Goal: Task Accomplishment & Management: Manage account settings

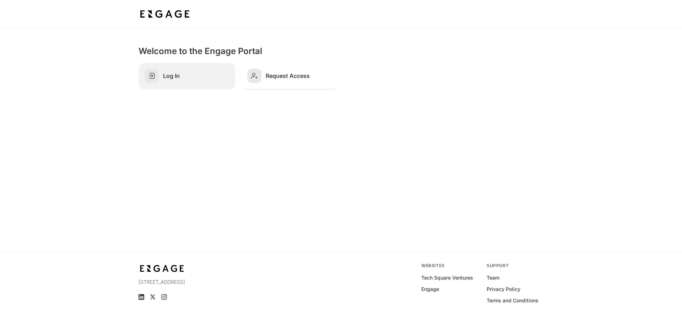
click at [176, 74] on h2 "Log In" at bounding box center [196, 75] width 66 height 7
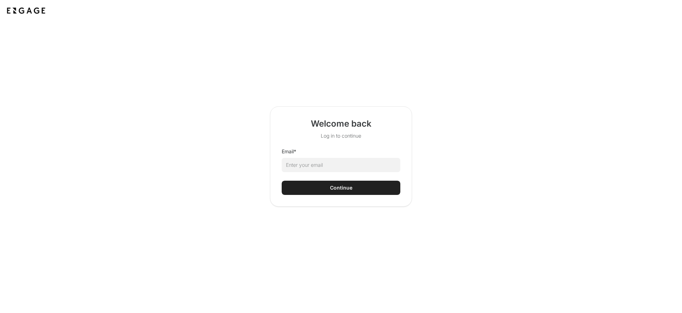
click at [345, 164] on html "Welcome back Log in to continue Email * Continue" at bounding box center [341, 156] width 682 height 313
click at [317, 164] on input "Email *" at bounding box center [341, 165] width 119 height 14
type input "gareth.sudul@ditto.com"
click at [282, 180] on button "Continue" at bounding box center [341, 187] width 119 height 14
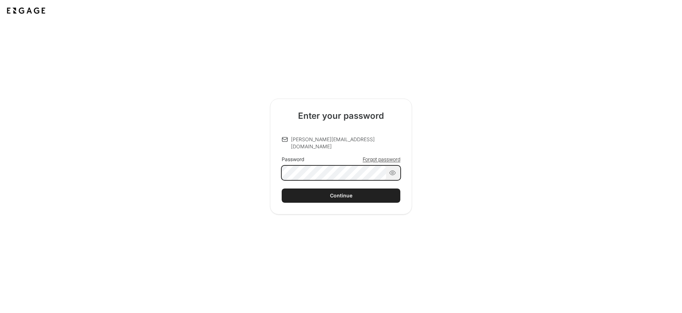
click at [0, 312] on com-1password-button at bounding box center [0, 313] width 0 height 0
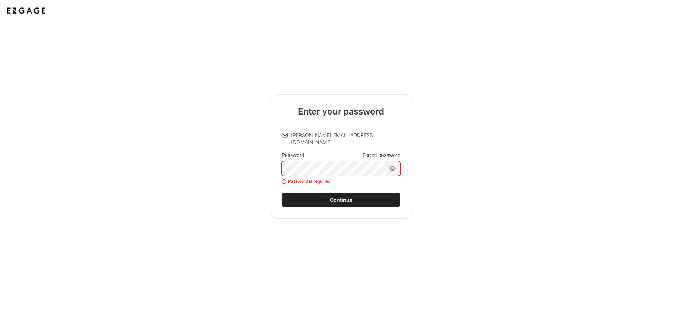
click at [370, 152] on span "Forgot password" at bounding box center [382, 154] width 38 height 7
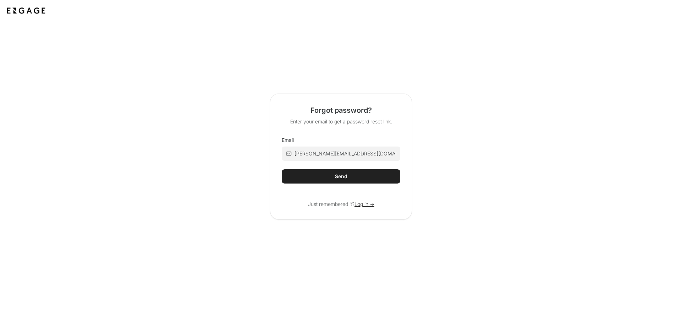
click at [346, 153] on html "Forgot password? Enter your email to get a password reset link. Email gareth.su…" at bounding box center [341, 156] width 682 height 313
click at [332, 173] on html "Forgot password? Enter your email to get a password reset link. Email gareth.su…" at bounding box center [341, 156] width 682 height 313
click at [316, 176] on button "Send" at bounding box center [341, 176] width 119 height 14
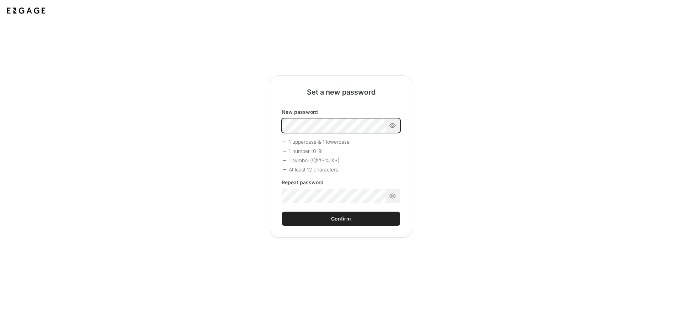
click at [317, 145] on div "New password 1 uppercase & 1 lowercase 1 number (0-9) 1 symbol (!@#$%^&*) At le…" at bounding box center [341, 155] width 119 height 95
click at [0, 312] on com-1password-button at bounding box center [0, 313] width 0 height 0
click at [360, 216] on button "Confirm" at bounding box center [341, 218] width 119 height 14
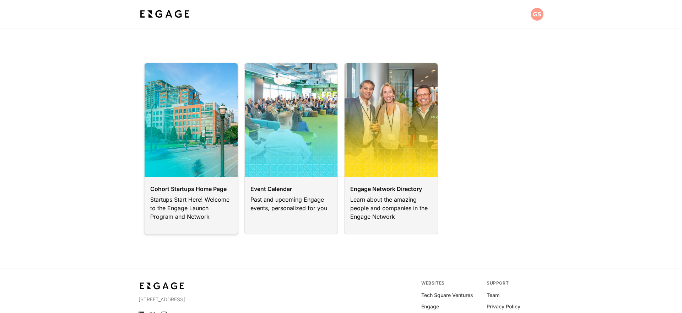
click at [191, 210] on link at bounding box center [191, 149] width 95 height 172
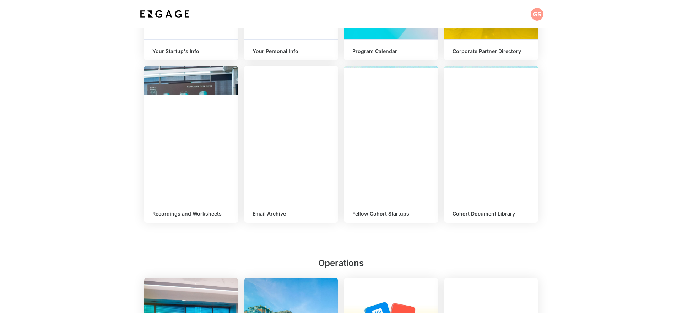
scroll to position [261, 0]
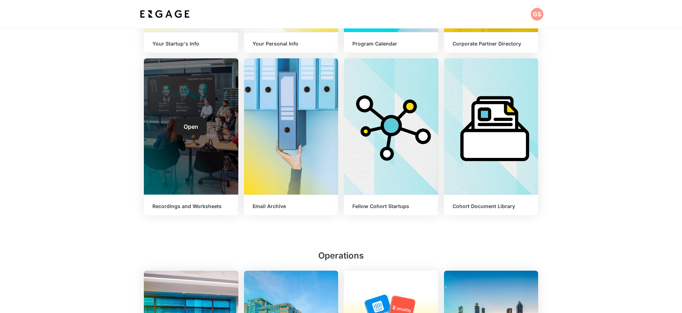
click at [193, 170] on div "Open" at bounding box center [191, 126] width 95 height 136
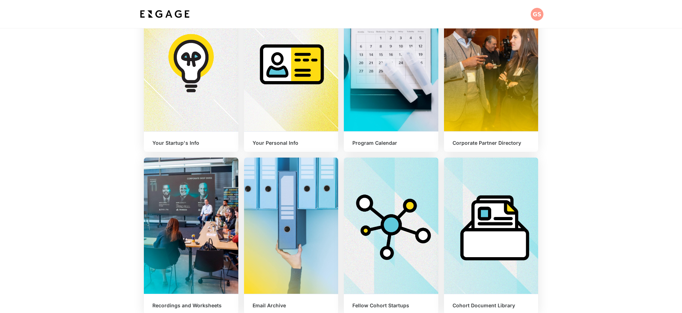
scroll to position [163, 0]
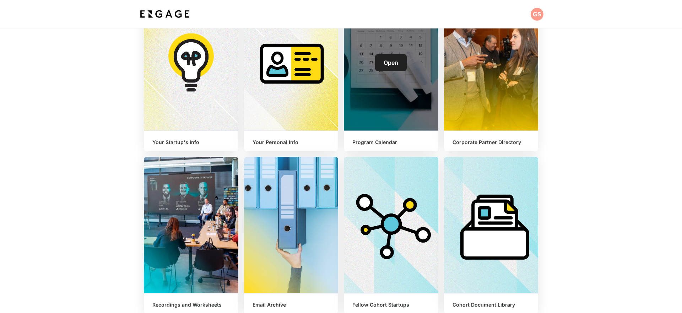
click at [389, 63] on span "Open" at bounding box center [391, 62] width 15 height 7
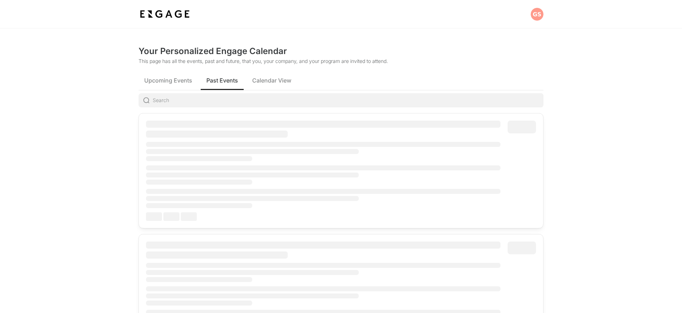
click at [228, 82] on span "Past Events" at bounding box center [222, 80] width 32 height 9
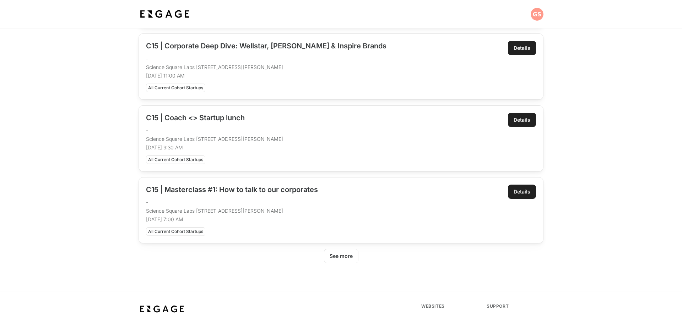
scroll to position [297, 0]
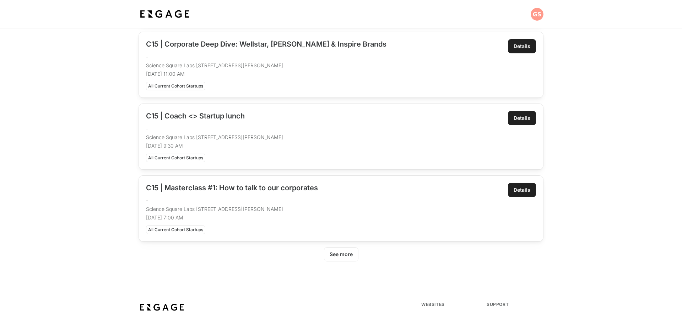
click at [350, 256] on div "See more" at bounding box center [341, 253] width 23 height 7
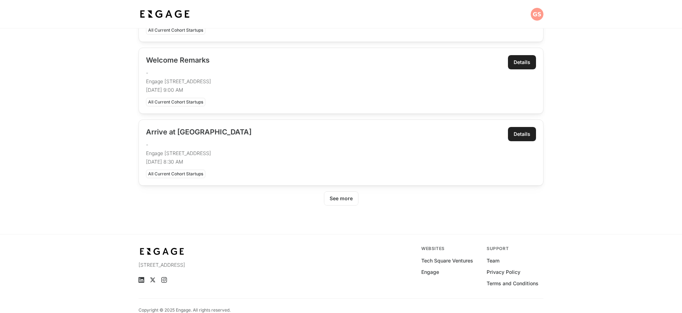
scroll to position [794, 0]
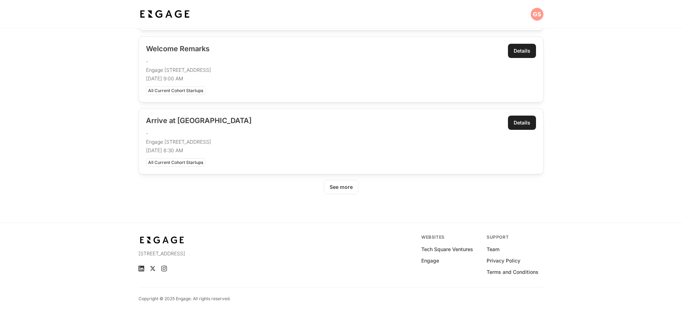
click at [348, 188] on div "See more" at bounding box center [341, 186] width 23 height 7
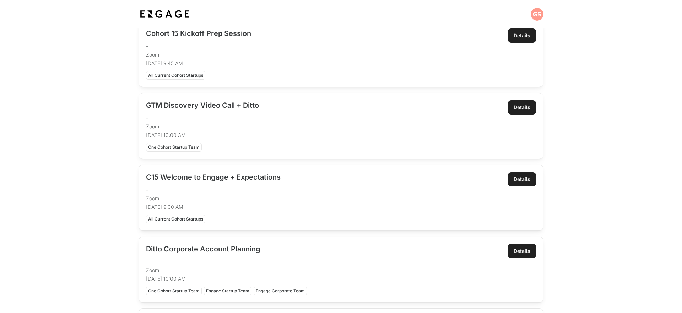
scroll to position [1232, 0]
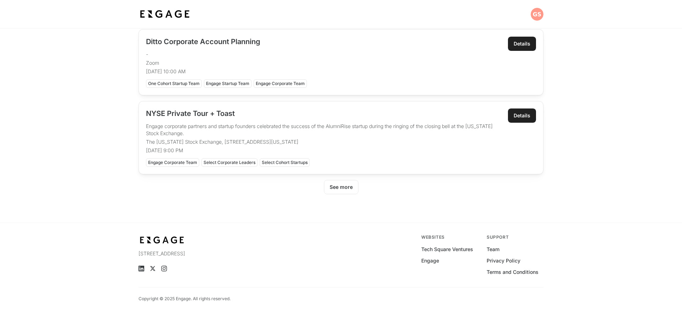
click at [347, 188] on div "See more" at bounding box center [341, 186] width 23 height 7
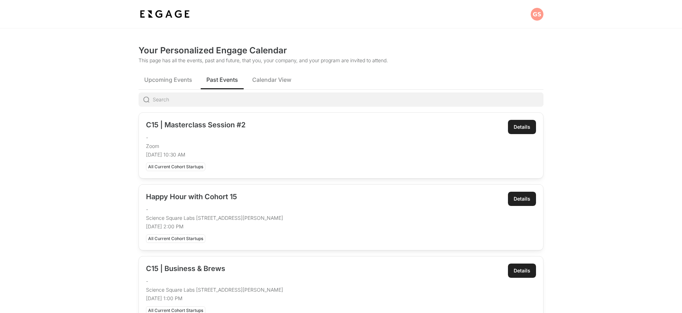
scroll to position [0, 0]
